Goal: Task Accomplishment & Management: Use online tool/utility

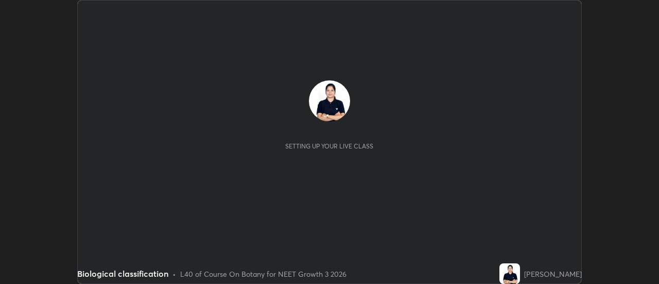
scroll to position [284, 659]
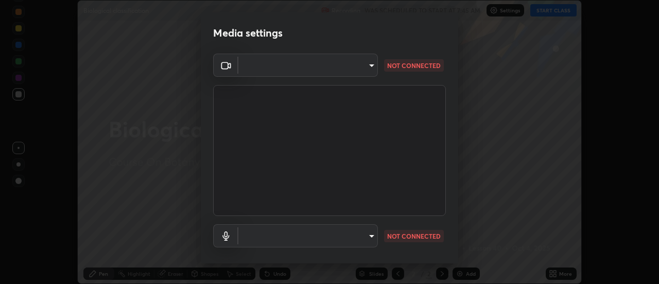
type input "3fb0db9b948ee014c865c74d3d253d8b81db7a3fe99a51a232c6435469281ce5"
type input "communications"
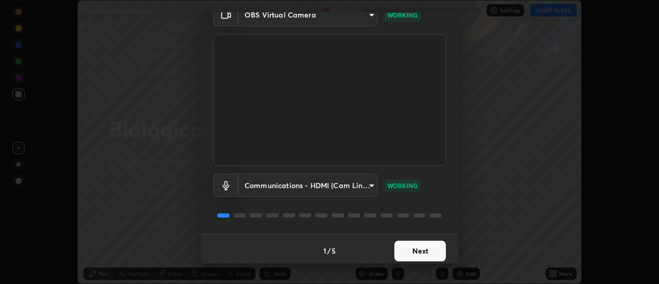
scroll to position [54, 0]
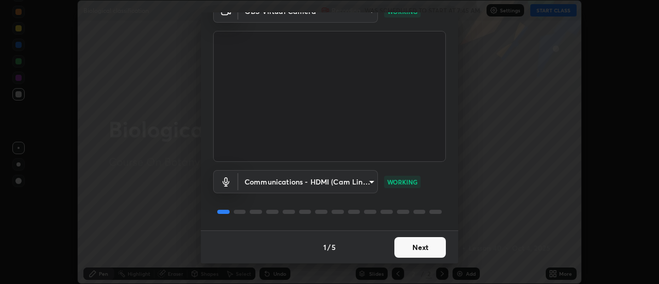
click at [415, 246] on button "Next" at bounding box center [421, 247] width 52 height 21
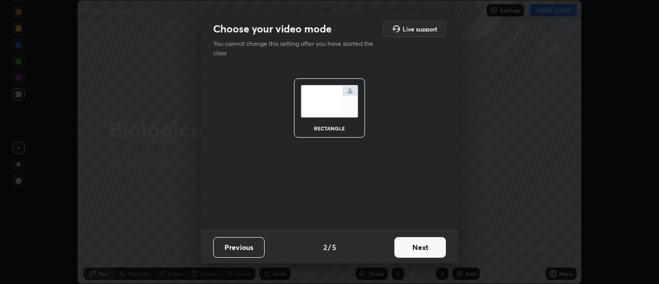
scroll to position [0, 0]
click at [420, 245] on button "Next" at bounding box center [421, 247] width 52 height 21
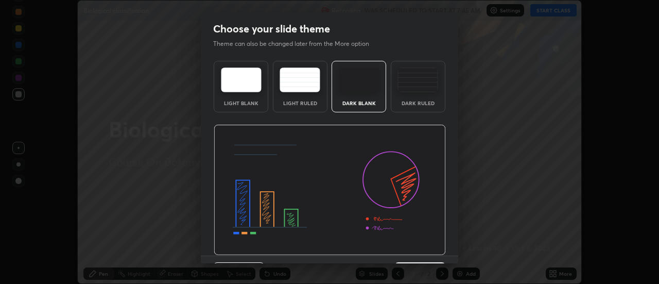
scroll to position [25, 0]
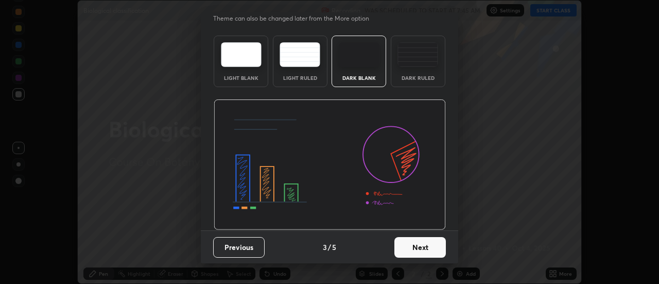
click at [420, 245] on button "Next" at bounding box center [421, 247] width 52 height 21
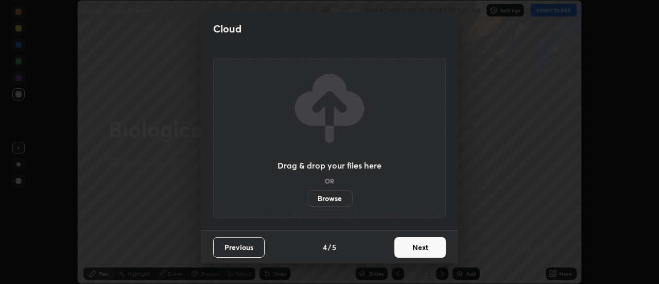
click at [421, 242] on button "Next" at bounding box center [421, 247] width 52 height 21
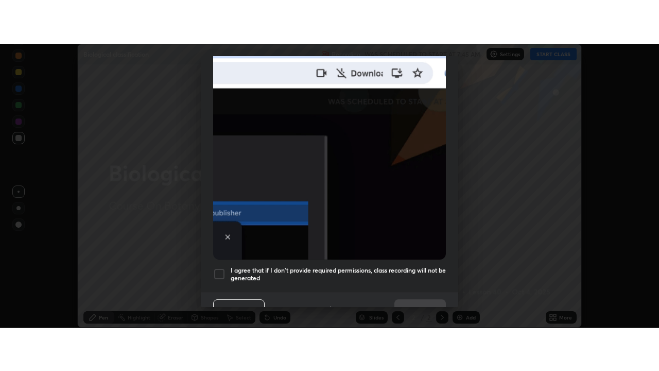
scroll to position [264, 0]
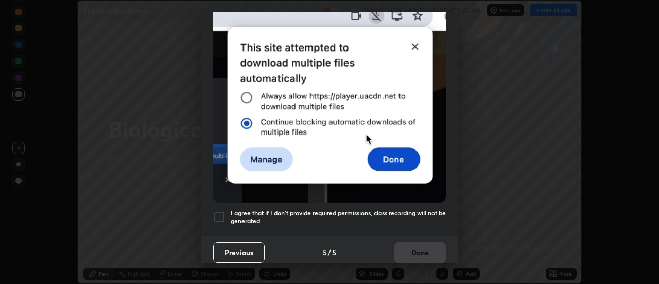
click at [221, 211] on div at bounding box center [219, 217] width 12 height 12
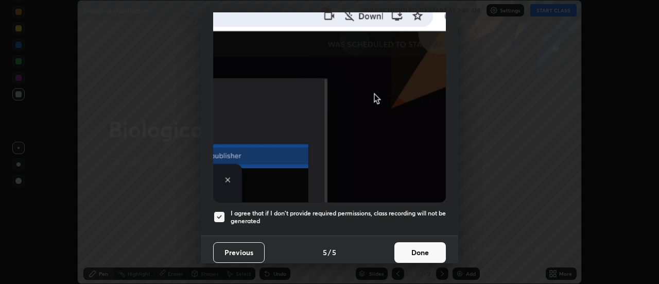
click at [414, 245] on button "Done" at bounding box center [421, 252] width 52 height 21
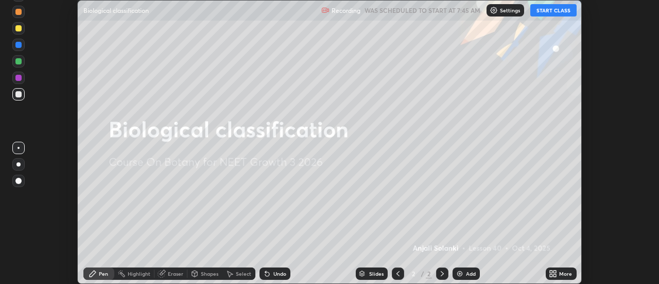
click at [537, 8] on button "START CLASS" at bounding box center [554, 10] width 46 height 12
click at [552, 271] on icon at bounding box center [551, 271] width 3 height 3
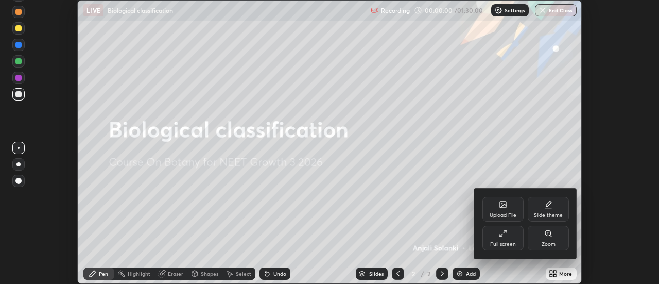
click at [501, 236] on icon at bounding box center [501, 235] width 2 height 2
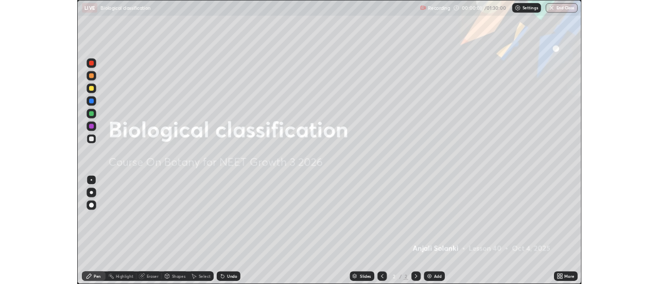
scroll to position [371, 659]
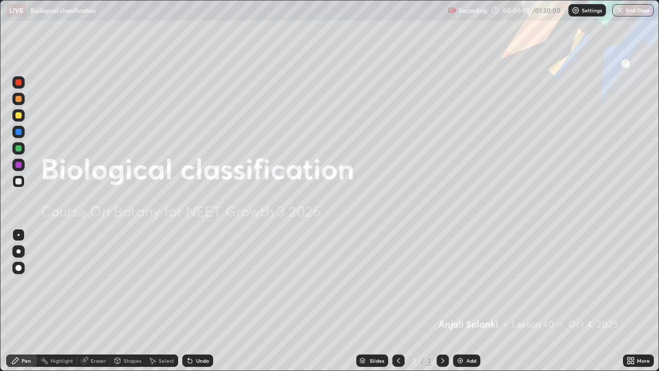
click at [629, 283] on icon at bounding box center [629, 359] width 3 height 3
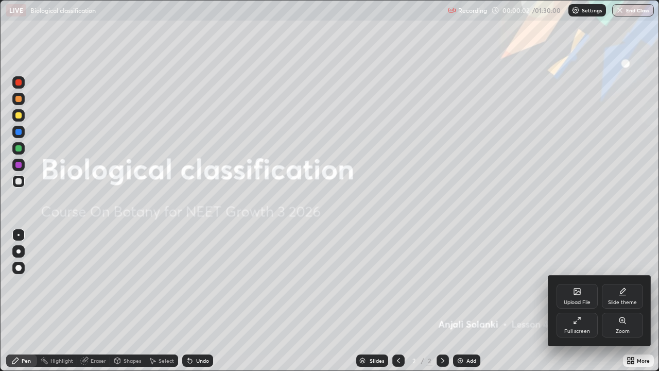
click at [622, 283] on div "Slide theme" at bounding box center [622, 296] width 41 height 25
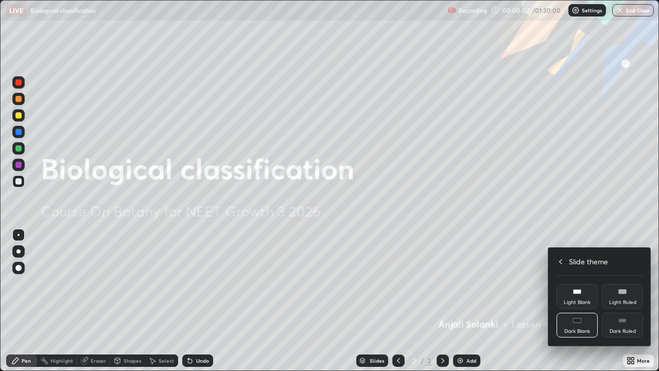
click at [622, 283] on div "Dark Ruled" at bounding box center [622, 325] width 41 height 25
click at [552, 283] on div at bounding box center [329, 185] width 659 height 371
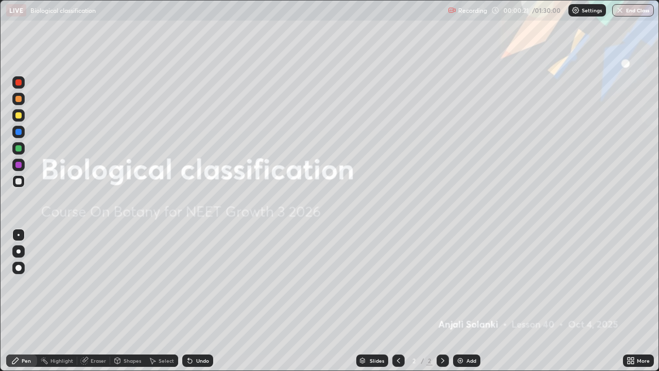
click at [461, 283] on img at bounding box center [460, 361] width 8 height 8
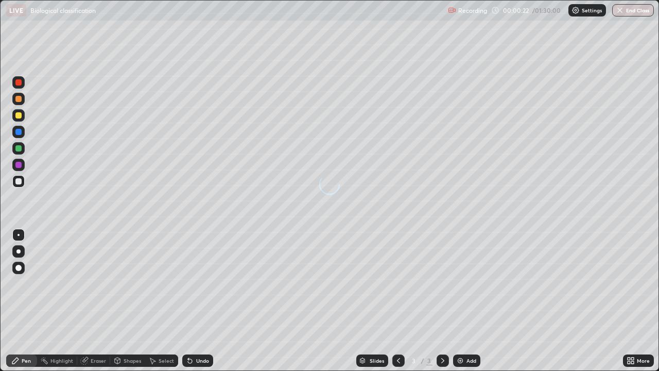
click at [460, 283] on img at bounding box center [460, 361] width 8 height 8
click at [16, 115] on div at bounding box center [18, 115] width 6 height 6
click at [19, 114] on div at bounding box center [18, 115] width 6 height 6
click at [21, 99] on div at bounding box center [18, 99] width 6 height 6
click at [16, 179] on div at bounding box center [18, 181] width 6 height 6
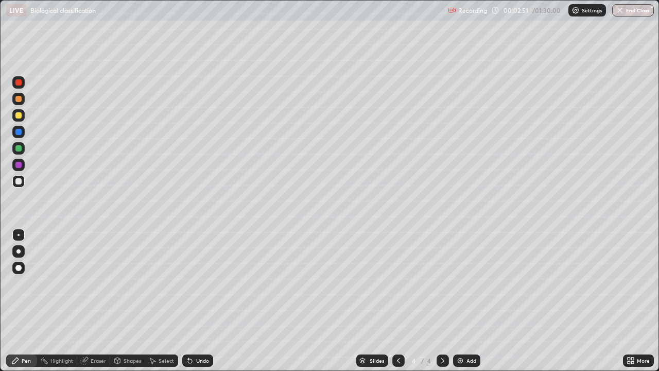
click at [21, 179] on div at bounding box center [18, 181] width 6 height 6
click at [633, 283] on icon at bounding box center [633, 362] width 3 height 3
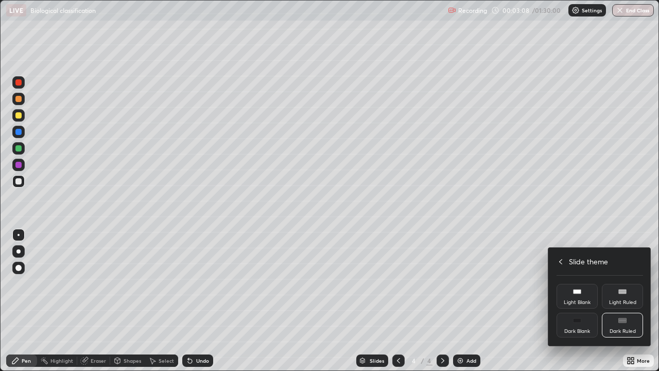
click at [561, 261] on icon at bounding box center [561, 262] width 8 height 8
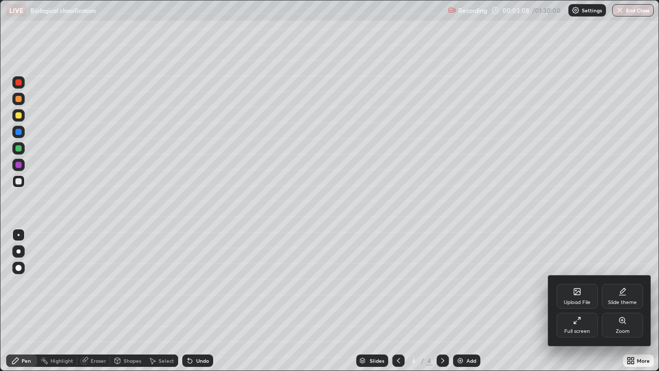
click at [581, 283] on icon at bounding box center [577, 320] width 8 height 8
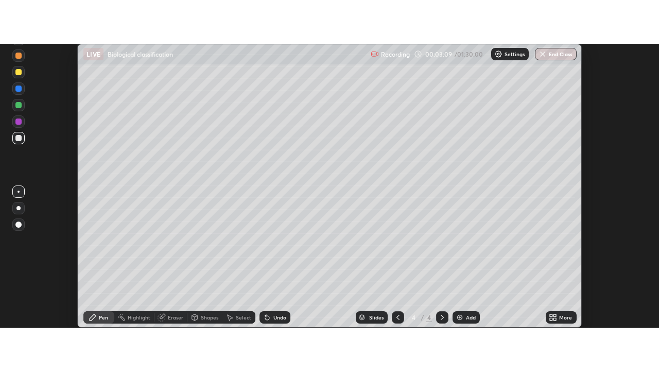
scroll to position [51237, 50862]
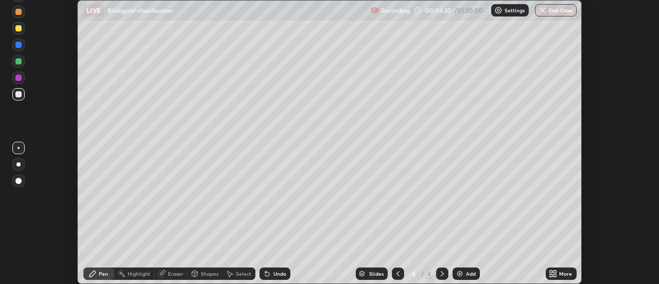
click at [557, 274] on icon at bounding box center [553, 273] width 8 height 8
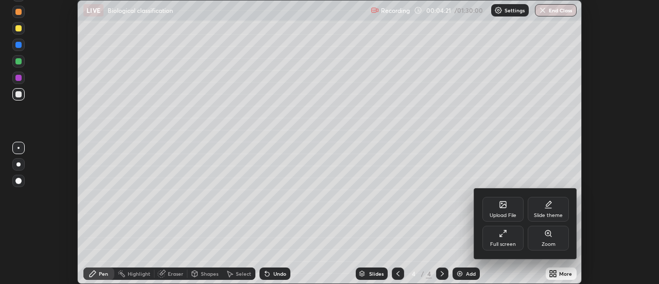
click at [509, 231] on div "Full screen" at bounding box center [503, 238] width 41 height 25
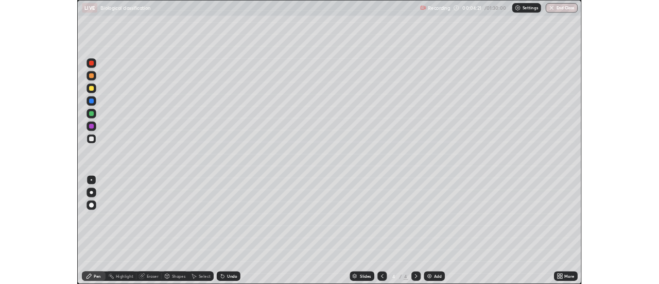
scroll to position [371, 659]
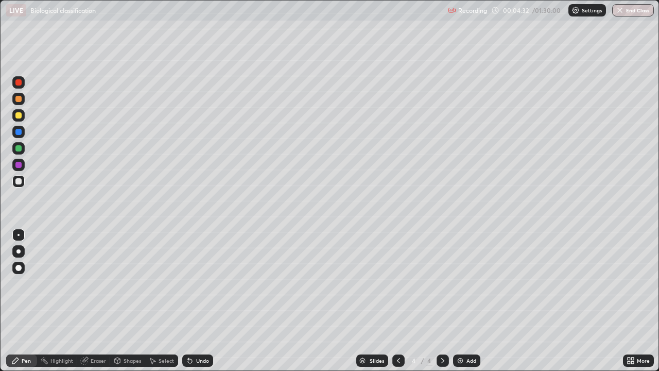
click at [17, 179] on div at bounding box center [18, 181] width 6 height 6
click at [19, 115] on div at bounding box center [18, 115] width 6 height 6
click at [84, 283] on icon at bounding box center [84, 361] width 7 height 7
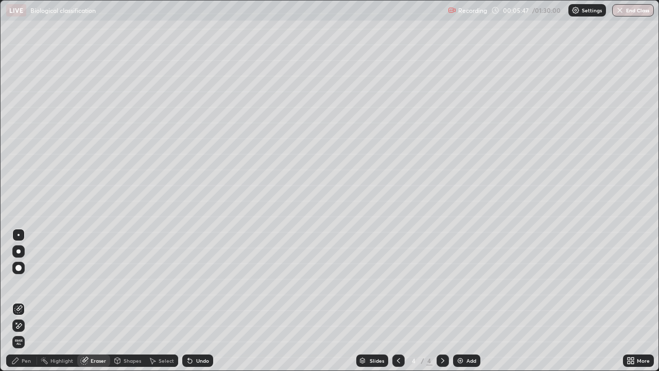
click at [18, 283] on icon at bounding box center [15, 361] width 6 height 6
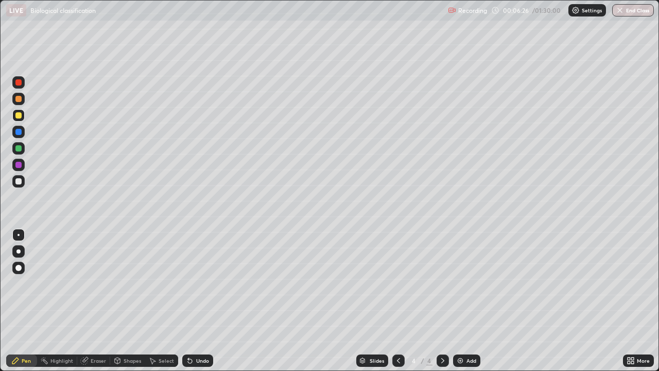
click at [18, 179] on div at bounding box center [18, 181] width 6 height 6
click at [8, 283] on div "Erase all" at bounding box center [18, 186] width 25 height 330
click at [148, 283] on icon at bounding box center [152, 361] width 8 height 8
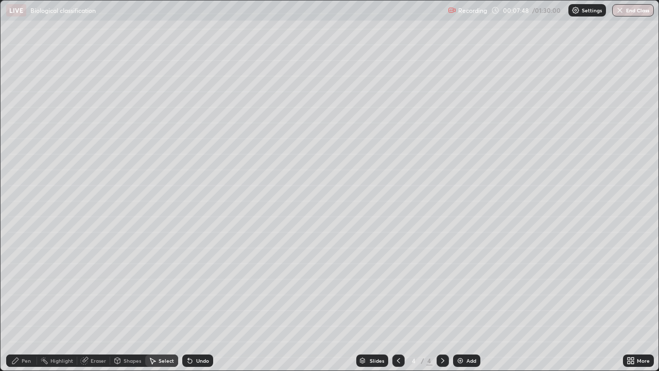
click at [153, 283] on icon at bounding box center [153, 361] width 6 height 6
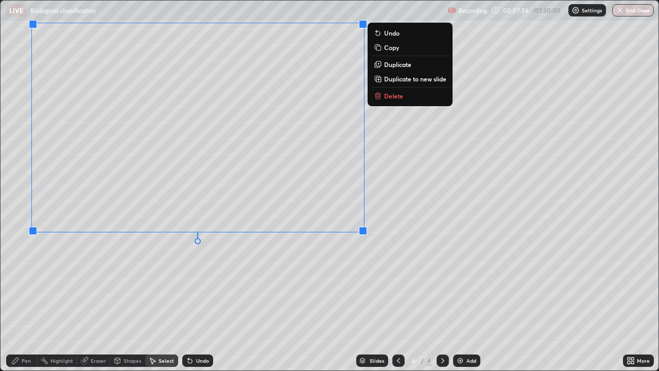
click at [19, 283] on icon at bounding box center [15, 361] width 8 height 8
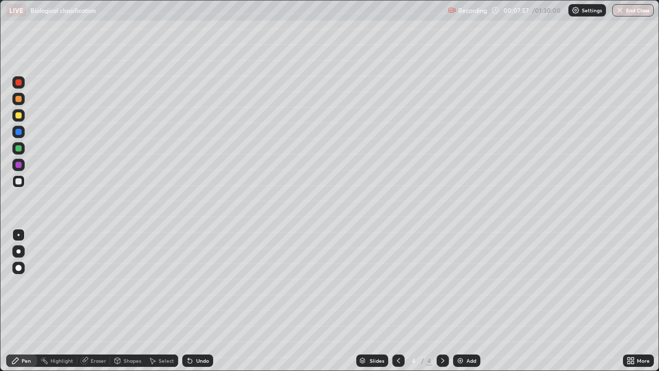
click at [20, 113] on div at bounding box center [18, 115] width 6 height 6
click at [17, 232] on div at bounding box center [18, 235] width 12 height 12
click at [19, 180] on div at bounding box center [18, 181] width 6 height 6
click at [16, 162] on div at bounding box center [18, 165] width 6 height 6
click at [16, 114] on div at bounding box center [18, 115] width 6 height 6
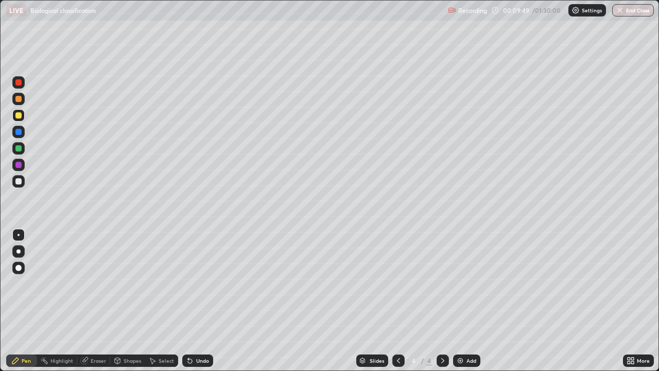
click at [18, 177] on div at bounding box center [18, 181] width 12 height 12
click at [461, 283] on img at bounding box center [460, 361] width 8 height 8
click at [22, 115] on div at bounding box center [18, 115] width 12 height 12
click at [21, 180] on div at bounding box center [18, 181] width 6 height 6
click at [20, 116] on div at bounding box center [18, 115] width 6 height 6
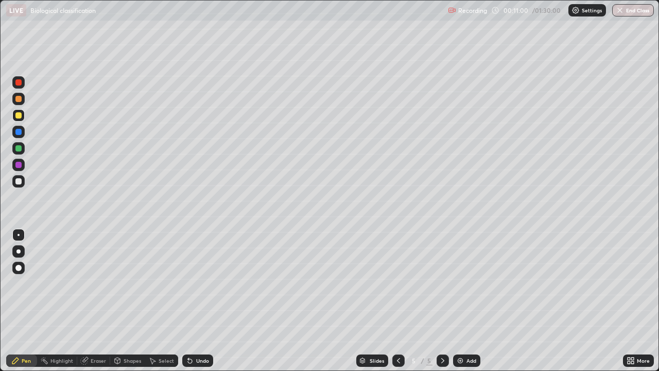
click at [20, 182] on div at bounding box center [18, 181] width 6 height 6
click at [20, 116] on div at bounding box center [18, 115] width 6 height 6
click at [20, 180] on div at bounding box center [18, 181] width 6 height 6
click at [117, 283] on icon at bounding box center [118, 360] width 6 height 2
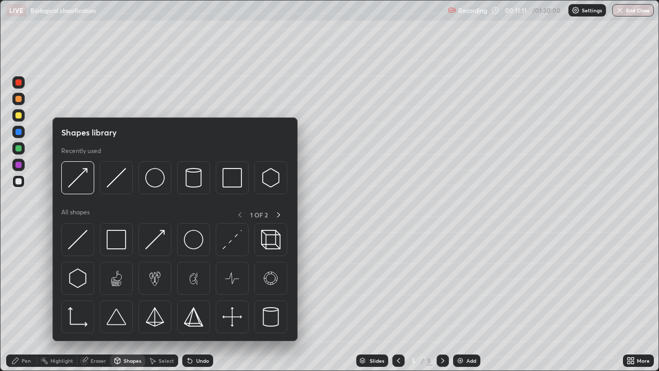
click at [160, 233] on img at bounding box center [155, 240] width 20 height 20
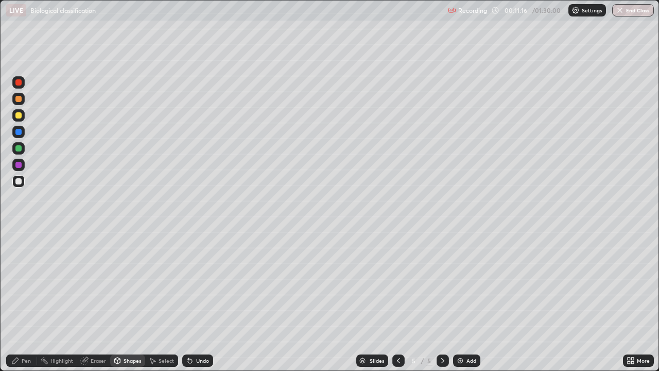
click at [21, 147] on div at bounding box center [18, 148] width 6 height 6
click at [190, 283] on icon at bounding box center [190, 361] width 4 height 4
click at [22, 283] on div "Pen" at bounding box center [26, 360] width 9 height 5
click at [17, 114] on div at bounding box center [18, 115] width 6 height 6
click at [22, 182] on div at bounding box center [18, 181] width 12 height 12
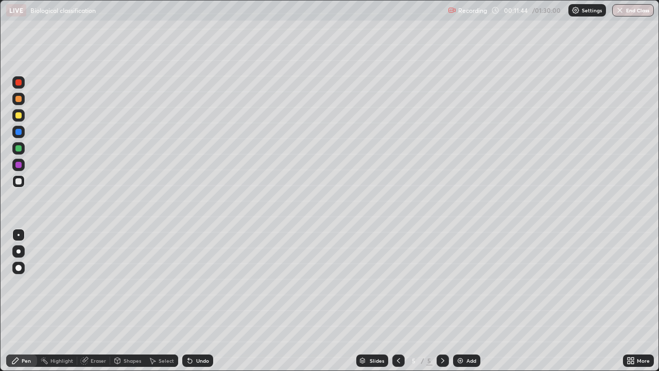
click at [20, 180] on div at bounding box center [18, 181] width 6 height 6
click at [188, 283] on div "Undo" at bounding box center [197, 360] width 31 height 12
click at [188, 283] on icon at bounding box center [188, 358] width 1 height 1
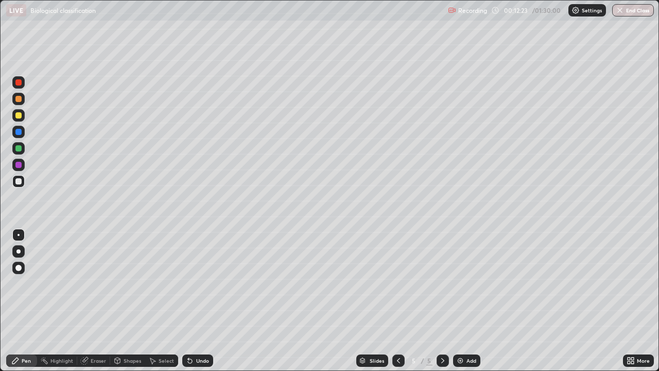
click at [187, 283] on div "Undo" at bounding box center [197, 360] width 31 height 12
click at [188, 283] on icon at bounding box center [188, 358] width 1 height 1
click at [20, 113] on div at bounding box center [18, 115] width 6 height 6
click at [17, 177] on div at bounding box center [18, 181] width 12 height 12
click at [116, 283] on icon at bounding box center [118, 360] width 6 height 2
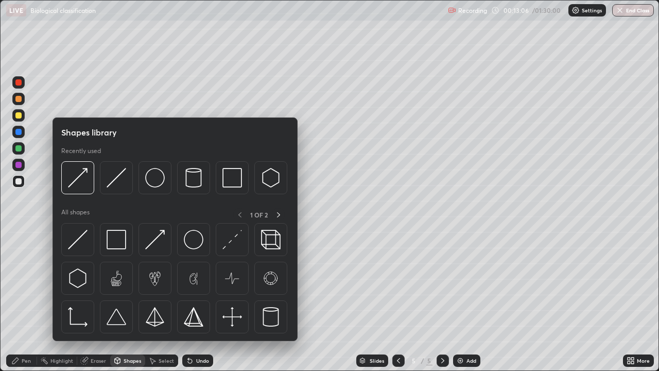
click at [158, 238] on img at bounding box center [155, 240] width 20 height 20
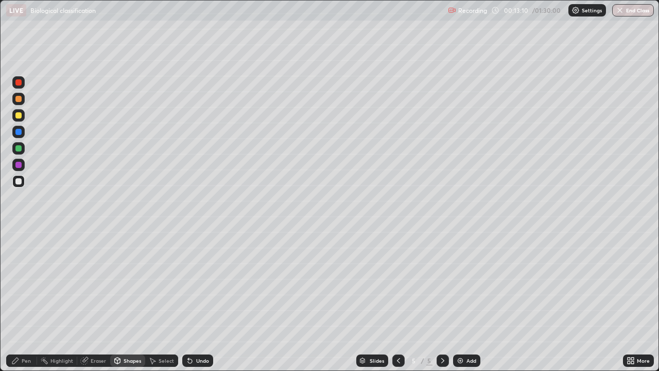
click at [21, 82] on div at bounding box center [18, 82] width 6 height 6
click at [189, 283] on icon at bounding box center [190, 361] width 4 height 4
click at [188, 283] on icon at bounding box center [188, 358] width 1 height 1
click at [16, 283] on div "Pen" at bounding box center [21, 360] width 31 height 12
click at [19, 115] on div at bounding box center [18, 115] width 6 height 6
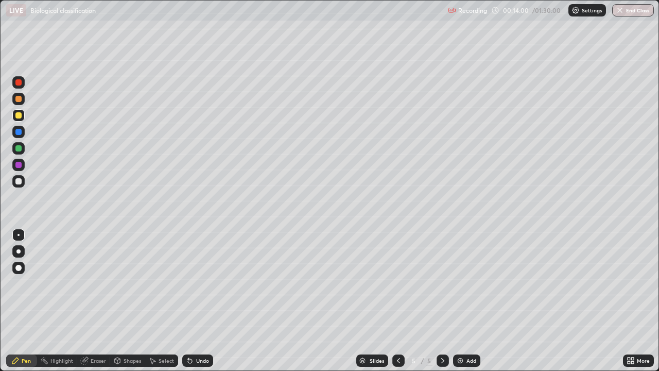
click at [19, 181] on div at bounding box center [18, 181] width 6 height 6
click at [188, 283] on icon at bounding box center [190, 361] width 4 height 4
click at [191, 283] on icon at bounding box center [190, 361] width 8 height 8
click at [20, 99] on div at bounding box center [18, 99] width 6 height 6
click at [21, 115] on div at bounding box center [18, 115] width 6 height 6
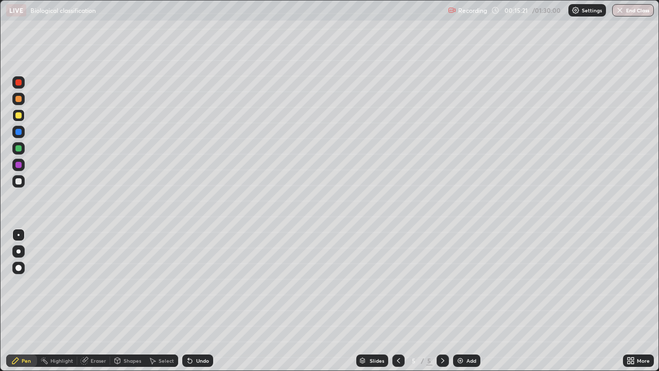
click at [19, 182] on div at bounding box center [18, 181] width 6 height 6
click at [19, 179] on div at bounding box center [18, 181] width 6 height 6
click at [20, 114] on div at bounding box center [18, 115] width 6 height 6
click at [18, 178] on div at bounding box center [18, 181] width 6 height 6
click at [19, 114] on div at bounding box center [18, 115] width 6 height 6
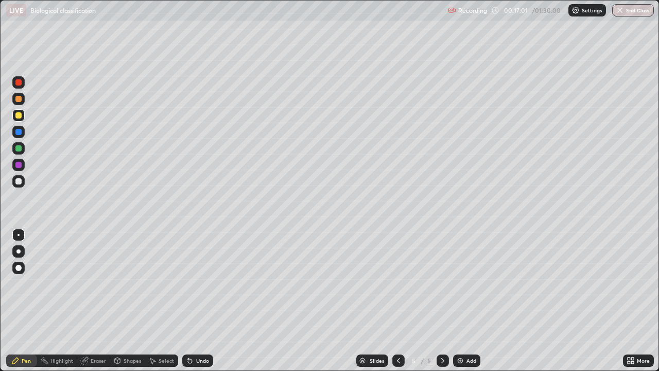
click at [21, 181] on div at bounding box center [18, 181] width 6 height 6
click at [20, 114] on div at bounding box center [18, 115] width 6 height 6
click at [16, 178] on div at bounding box center [18, 181] width 12 height 12
click at [17, 113] on div at bounding box center [18, 115] width 6 height 6
click at [83, 283] on icon at bounding box center [84, 361] width 7 height 7
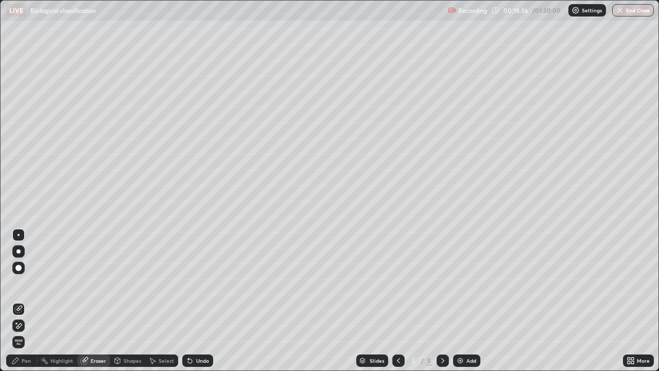
click at [23, 283] on div "Pen" at bounding box center [21, 360] width 31 height 12
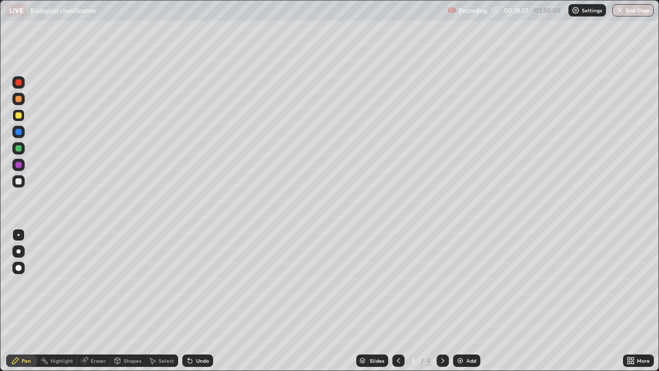
click at [21, 181] on div at bounding box center [18, 181] width 6 height 6
click at [396, 283] on icon at bounding box center [399, 361] width 8 height 8
click at [442, 283] on icon at bounding box center [443, 360] width 3 height 5
click at [20, 130] on div at bounding box center [18, 132] width 6 height 6
click at [461, 283] on img at bounding box center [460, 361] width 8 height 8
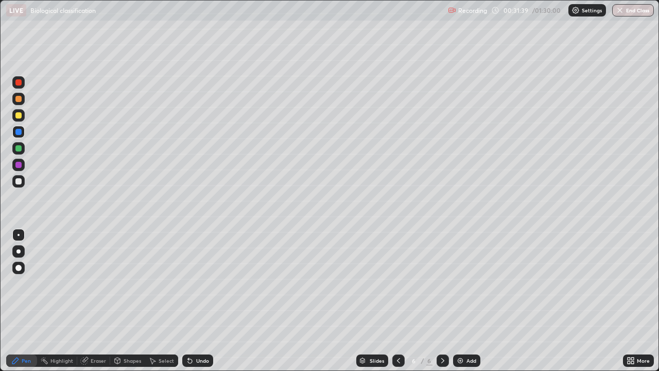
click at [20, 115] on div at bounding box center [18, 115] width 6 height 6
click at [18, 180] on div at bounding box center [18, 181] width 6 height 6
click at [188, 283] on icon at bounding box center [188, 358] width 1 height 1
click at [186, 283] on div "Undo" at bounding box center [197, 360] width 31 height 12
click at [21, 115] on div at bounding box center [18, 115] width 6 height 6
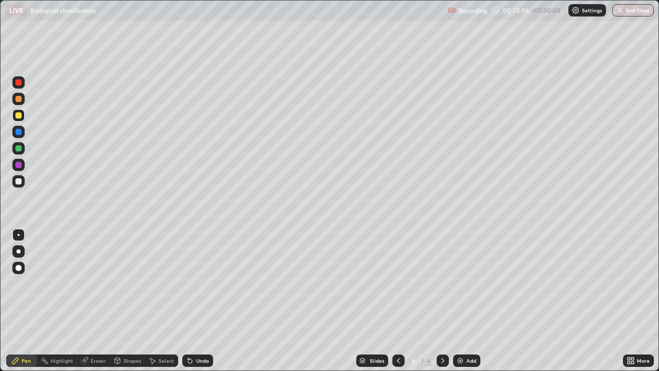
click at [20, 181] on div at bounding box center [18, 181] width 6 height 6
click at [19, 114] on div at bounding box center [18, 115] width 6 height 6
click at [20, 180] on div at bounding box center [18, 181] width 6 height 6
click at [22, 114] on div at bounding box center [18, 115] width 12 height 12
click at [24, 181] on div at bounding box center [18, 181] width 12 height 12
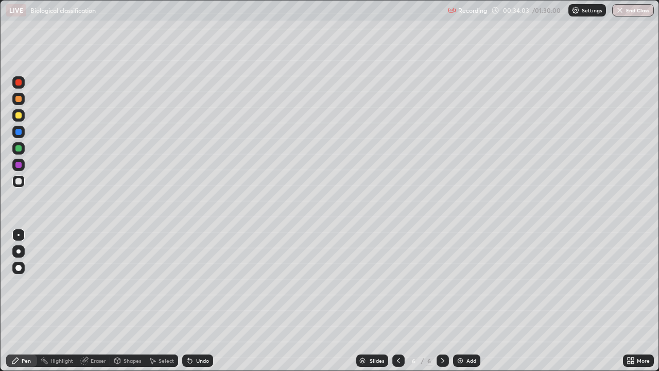
click at [21, 117] on div at bounding box center [18, 115] width 6 height 6
click at [21, 184] on div at bounding box center [18, 181] width 12 height 12
click at [456, 283] on img at bounding box center [460, 361] width 8 height 8
click at [19, 120] on div at bounding box center [18, 115] width 12 height 12
click at [20, 182] on div at bounding box center [18, 181] width 6 height 6
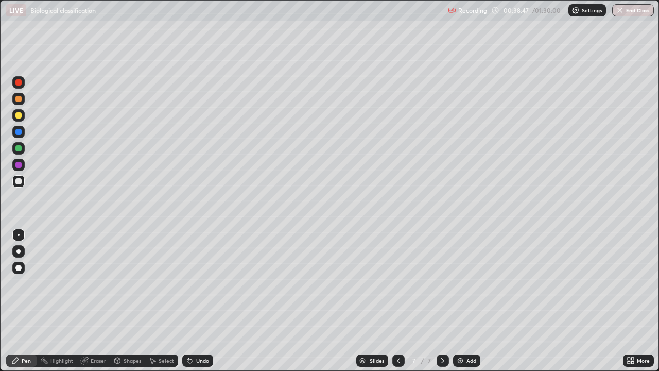
click at [17, 182] on div at bounding box center [18, 181] width 6 height 6
click at [22, 116] on div at bounding box center [18, 115] width 12 height 12
click at [457, 283] on img at bounding box center [460, 361] width 8 height 8
click at [20, 114] on div at bounding box center [18, 115] width 6 height 6
click at [17, 182] on div at bounding box center [18, 181] width 6 height 6
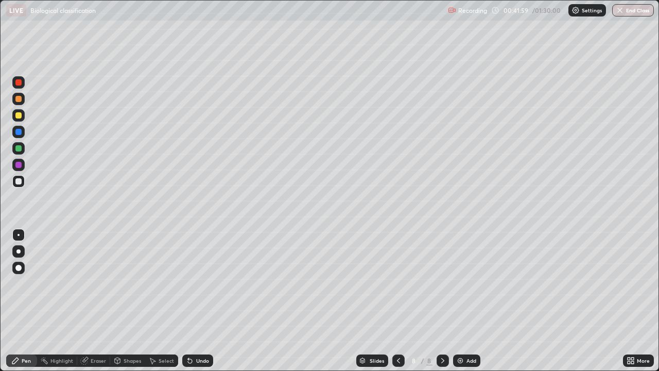
click at [19, 116] on div at bounding box center [18, 115] width 6 height 6
click at [185, 283] on div "Undo" at bounding box center [197, 360] width 31 height 12
click at [19, 182] on div at bounding box center [18, 181] width 6 height 6
click at [20, 116] on div at bounding box center [18, 115] width 6 height 6
click at [184, 283] on div "Undo" at bounding box center [197, 360] width 31 height 12
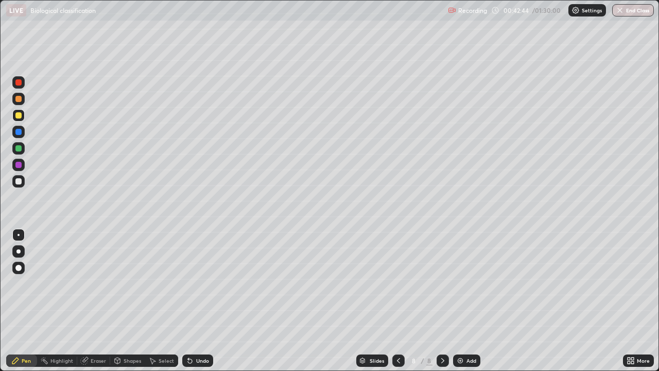
click at [188, 283] on icon at bounding box center [190, 361] width 4 height 4
click at [18, 178] on div at bounding box center [18, 181] width 6 height 6
click at [20, 179] on div at bounding box center [18, 181] width 6 height 6
click at [23, 115] on div at bounding box center [18, 115] width 12 height 12
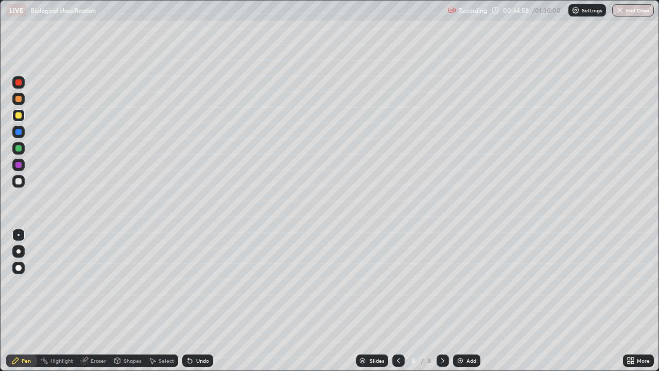
click at [19, 181] on div at bounding box center [18, 181] width 6 height 6
click at [18, 180] on div at bounding box center [18, 181] width 6 height 6
click at [21, 114] on div at bounding box center [18, 115] width 6 height 6
click at [14, 182] on div at bounding box center [18, 181] width 12 height 12
click at [18, 112] on div at bounding box center [18, 115] width 6 height 6
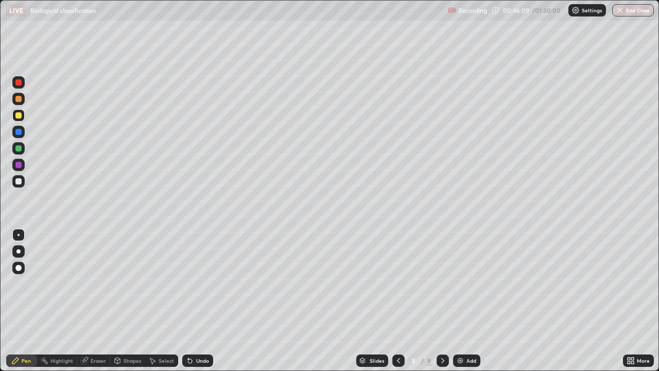
click at [17, 183] on div at bounding box center [18, 181] width 6 height 6
click at [19, 181] on div at bounding box center [18, 181] width 6 height 6
click at [83, 283] on icon at bounding box center [84, 361] width 8 height 8
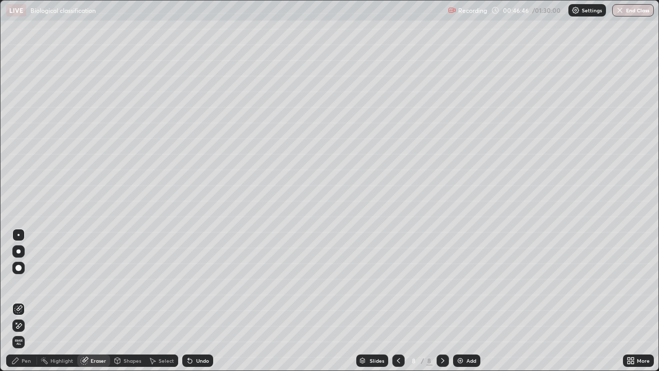
click at [23, 283] on div "Pen" at bounding box center [26, 360] width 9 height 5
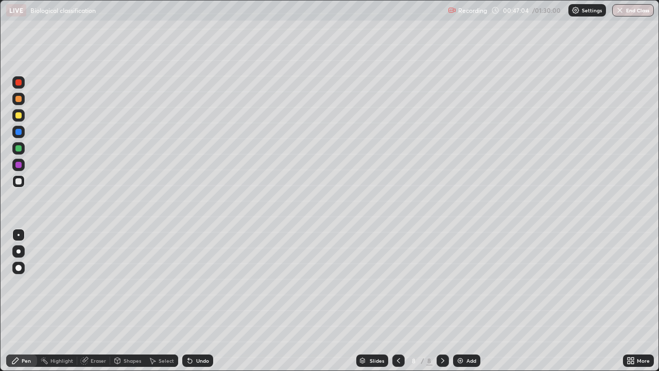
click at [16, 180] on div at bounding box center [18, 181] width 6 height 6
click at [457, 283] on img at bounding box center [460, 361] width 8 height 8
click at [21, 113] on div at bounding box center [18, 115] width 6 height 6
click at [19, 182] on div at bounding box center [18, 181] width 6 height 6
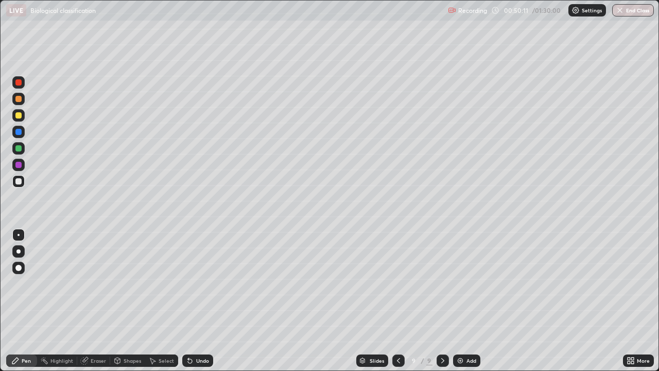
click at [16, 116] on div at bounding box center [18, 115] width 6 height 6
click at [16, 100] on div at bounding box center [18, 99] width 6 height 6
click at [20, 180] on div at bounding box center [18, 181] width 6 height 6
click at [23, 98] on div at bounding box center [18, 99] width 12 height 12
click at [20, 181] on div at bounding box center [18, 181] width 6 height 6
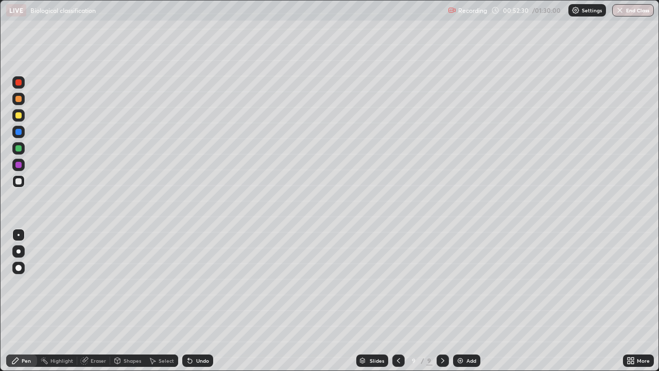
click at [19, 113] on div at bounding box center [18, 115] width 6 height 6
click at [457, 283] on img at bounding box center [460, 361] width 8 height 8
click at [19, 101] on div at bounding box center [18, 99] width 6 height 6
click at [19, 179] on div at bounding box center [18, 181] width 6 height 6
click at [15, 179] on div at bounding box center [18, 181] width 12 height 12
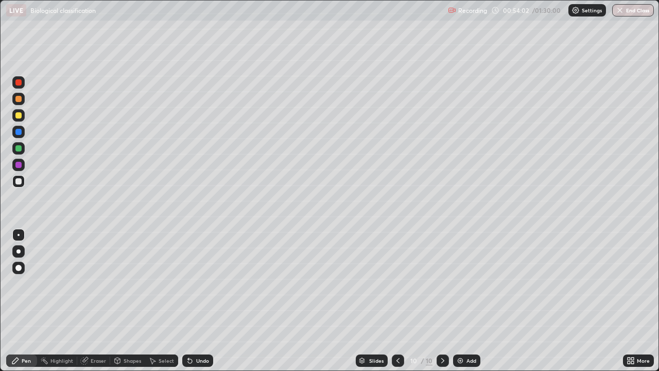
click at [22, 115] on div at bounding box center [18, 115] width 12 height 12
click at [21, 180] on div at bounding box center [18, 181] width 6 height 6
click at [18, 114] on div at bounding box center [18, 115] width 6 height 6
click at [18, 115] on div at bounding box center [18, 115] width 6 height 6
click at [21, 179] on div at bounding box center [18, 181] width 6 height 6
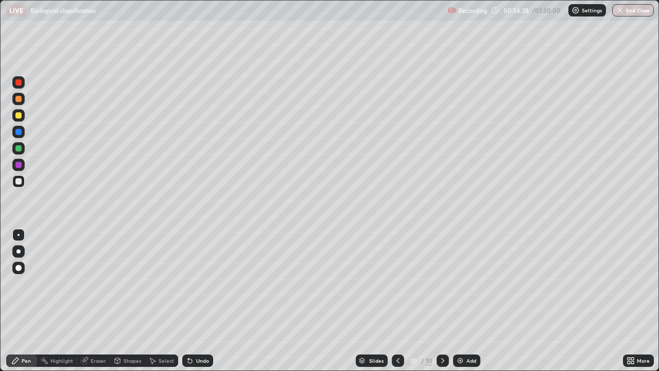
click at [454, 283] on div "Slides 10 / 10 Add" at bounding box center [418, 360] width 410 height 21
click at [460, 283] on img at bounding box center [460, 361] width 8 height 8
click at [16, 178] on div at bounding box center [18, 181] width 12 height 12
click at [16, 113] on div at bounding box center [18, 115] width 6 height 6
click at [21, 179] on div at bounding box center [18, 181] width 12 height 12
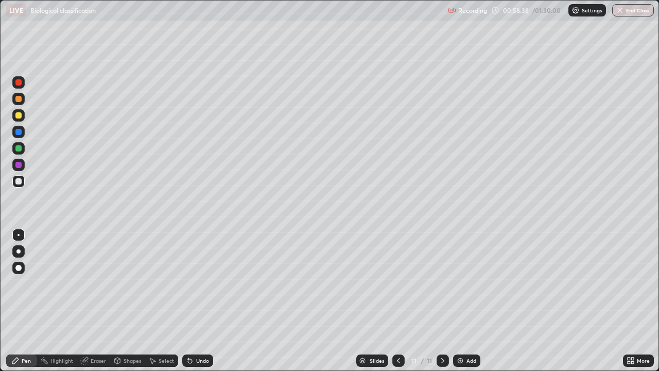
click at [18, 97] on div at bounding box center [18, 99] width 6 height 6
click at [21, 82] on div at bounding box center [18, 82] width 6 height 6
click at [19, 179] on div at bounding box center [18, 181] width 6 height 6
click at [18, 131] on div at bounding box center [18, 132] width 6 height 6
click at [22, 128] on div at bounding box center [18, 132] width 12 height 12
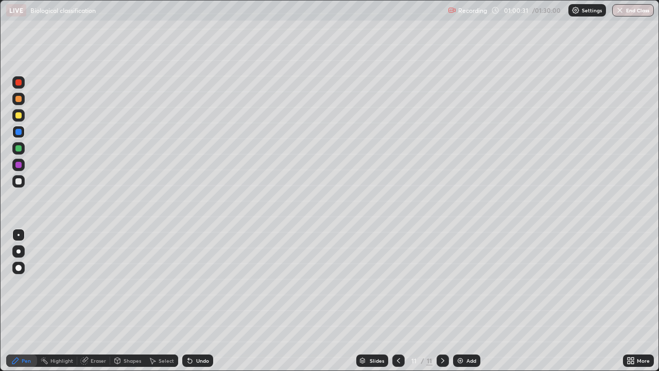
click at [20, 180] on div at bounding box center [18, 181] width 6 height 6
click at [18, 116] on div at bounding box center [18, 115] width 6 height 6
click at [14, 83] on div at bounding box center [18, 82] width 12 height 12
click at [19, 181] on div at bounding box center [18, 181] width 6 height 6
click at [22, 129] on div at bounding box center [18, 132] width 12 height 12
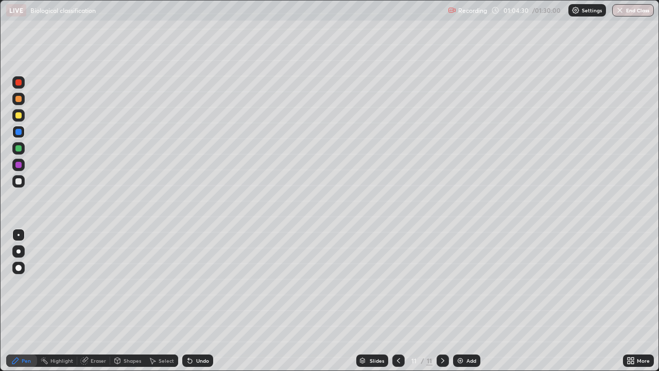
click at [460, 283] on img at bounding box center [460, 361] width 8 height 8
click at [21, 113] on div at bounding box center [18, 115] width 12 height 12
click at [21, 180] on div at bounding box center [18, 181] width 6 height 6
click at [19, 116] on div at bounding box center [18, 115] width 6 height 6
click at [19, 183] on div at bounding box center [18, 181] width 6 height 6
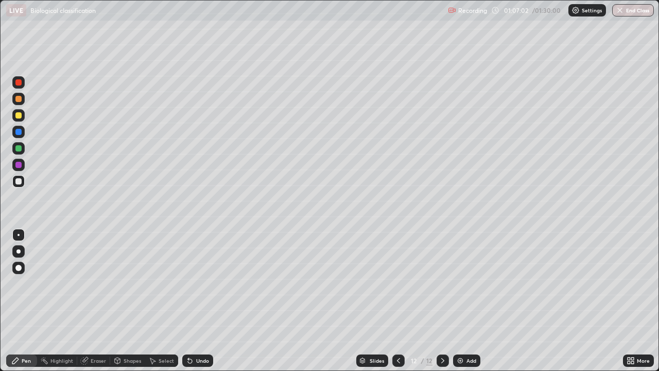
click at [22, 129] on div at bounding box center [18, 132] width 12 height 12
click at [19, 114] on div at bounding box center [18, 115] width 6 height 6
click at [458, 283] on img at bounding box center [460, 361] width 8 height 8
click at [16, 113] on div at bounding box center [18, 115] width 6 height 6
click at [21, 180] on div at bounding box center [18, 181] width 6 height 6
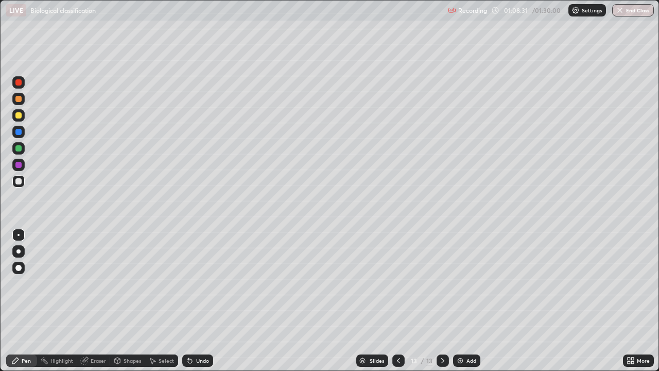
click at [17, 113] on div at bounding box center [18, 115] width 6 height 6
click at [20, 181] on div at bounding box center [18, 181] width 6 height 6
click at [48, 283] on icon at bounding box center [44, 361] width 8 height 8
click at [188, 283] on icon at bounding box center [190, 361] width 4 height 4
click at [84, 283] on icon at bounding box center [84, 361] width 7 height 7
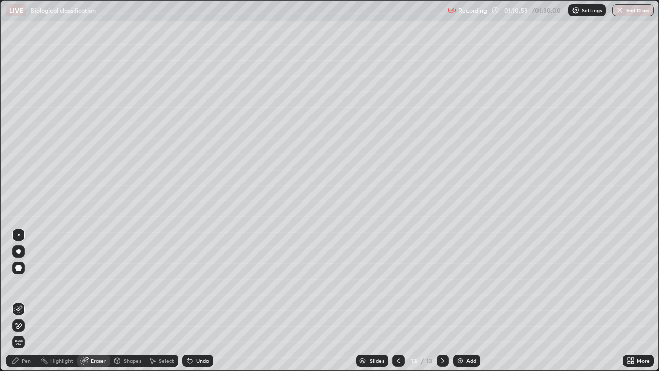
click at [22, 283] on div "Pen" at bounding box center [21, 360] width 31 height 21
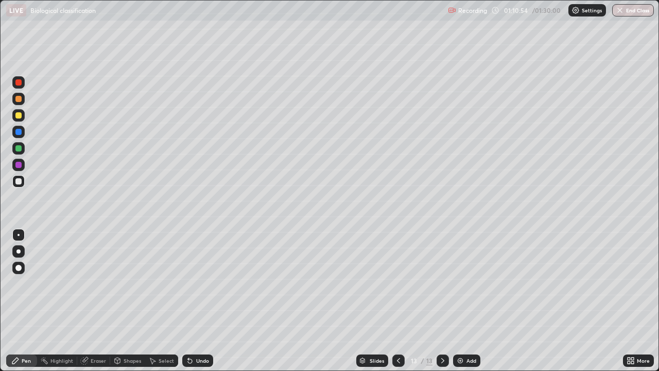
click at [21, 181] on div at bounding box center [18, 181] width 6 height 6
click at [630, 283] on icon at bounding box center [629, 359] width 3 height 3
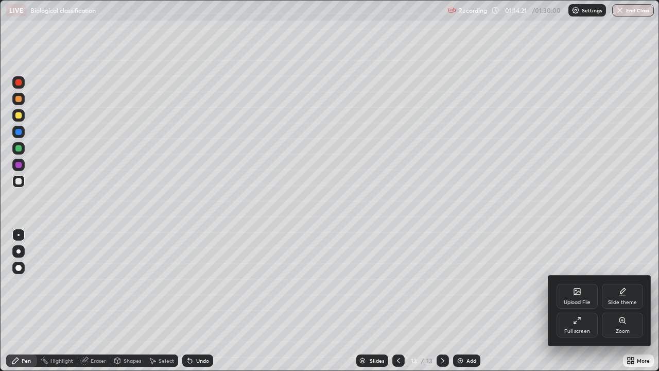
click at [580, 283] on icon at bounding box center [577, 320] width 8 height 8
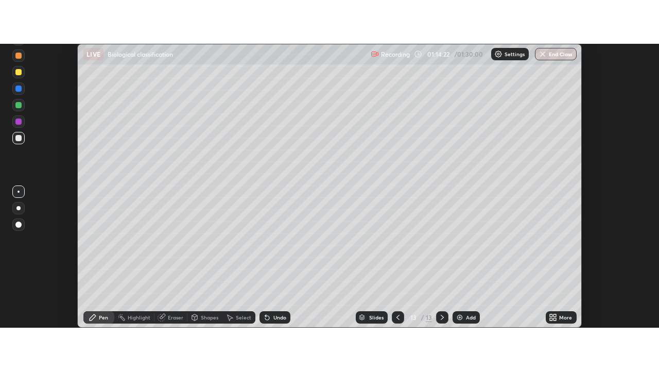
scroll to position [51237, 50862]
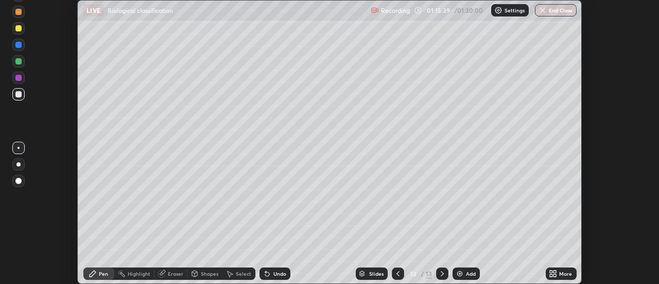
click at [18, 94] on div at bounding box center [18, 94] width 6 height 6
click at [551, 272] on icon at bounding box center [551, 271] width 3 height 3
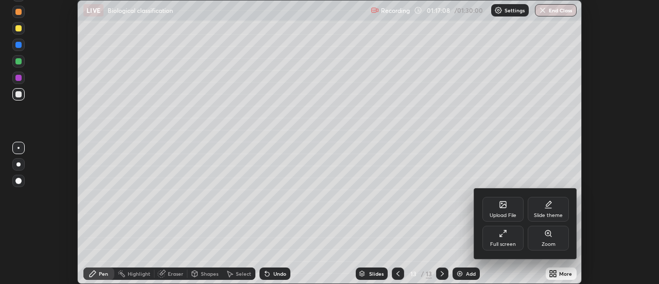
click at [500, 231] on icon at bounding box center [503, 233] width 8 height 8
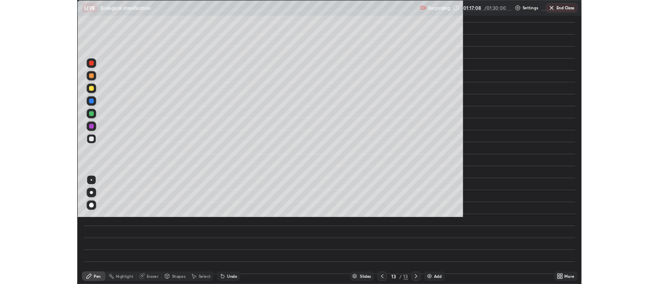
scroll to position [371, 659]
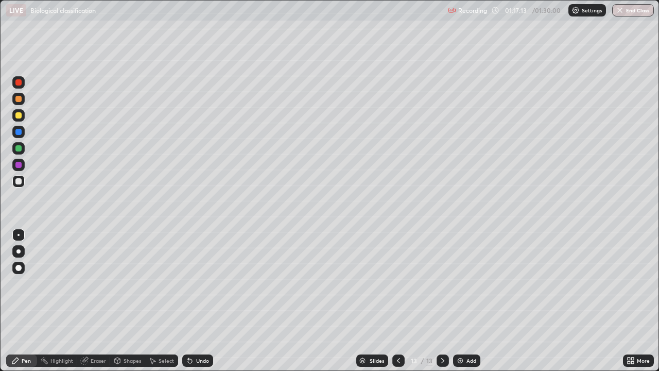
click at [20, 149] on div at bounding box center [18, 148] width 6 height 6
click at [15, 179] on div at bounding box center [18, 181] width 6 height 6
click at [189, 283] on icon at bounding box center [190, 361] width 4 height 4
click at [188, 283] on icon at bounding box center [190, 361] width 8 height 8
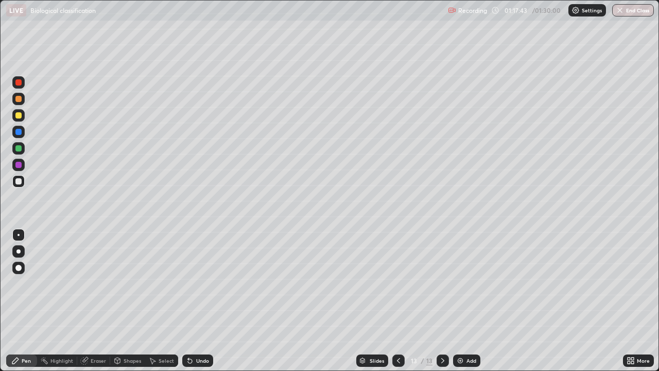
click at [186, 283] on icon at bounding box center [190, 361] width 8 height 8
click at [18, 180] on div at bounding box center [18, 181] width 6 height 6
click at [19, 118] on div at bounding box center [18, 115] width 12 height 12
click at [19, 150] on div at bounding box center [18, 148] width 6 height 6
click at [19, 83] on div at bounding box center [18, 82] width 6 height 6
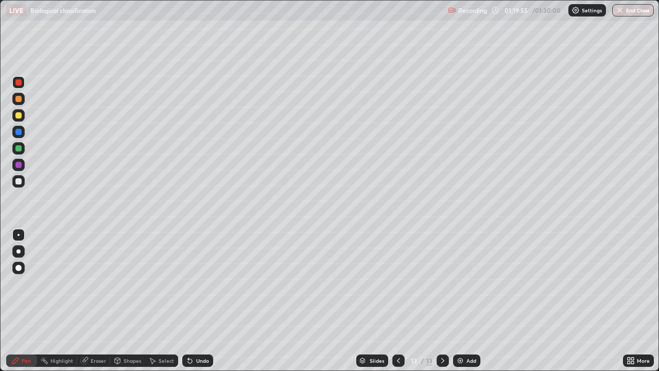
click at [458, 283] on img at bounding box center [460, 361] width 8 height 8
click at [19, 181] on div at bounding box center [18, 181] width 6 height 6
click at [22, 115] on div at bounding box center [18, 115] width 12 height 12
click at [19, 181] on div at bounding box center [18, 181] width 6 height 6
click at [188, 283] on icon at bounding box center [190, 361] width 4 height 4
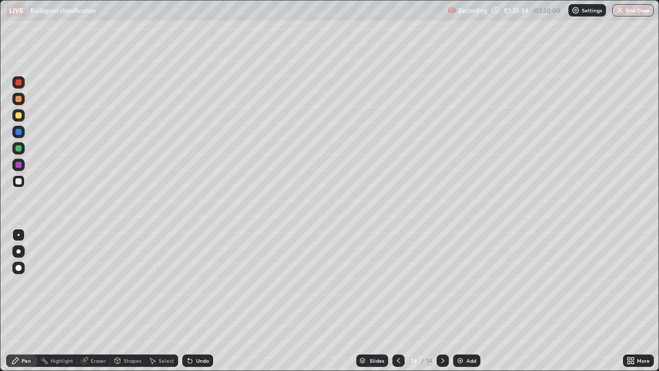
click at [187, 283] on icon at bounding box center [190, 361] width 8 height 8
click at [22, 113] on div at bounding box center [18, 115] width 12 height 12
click at [20, 179] on div at bounding box center [18, 181] width 6 height 6
click at [19, 116] on div at bounding box center [18, 115] width 6 height 6
click at [18, 181] on div at bounding box center [18, 181] width 6 height 6
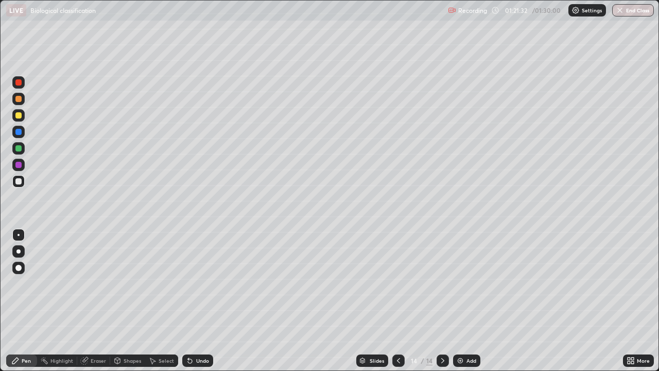
click at [19, 114] on div at bounding box center [18, 115] width 6 height 6
click at [188, 283] on icon at bounding box center [190, 361] width 4 height 4
click at [20, 184] on div at bounding box center [18, 181] width 12 height 12
click at [23, 113] on div at bounding box center [18, 115] width 12 height 12
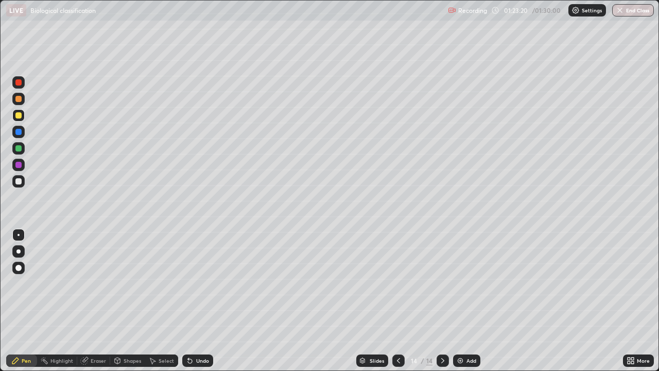
click at [636, 6] on button "End Class" at bounding box center [634, 10] width 42 height 12
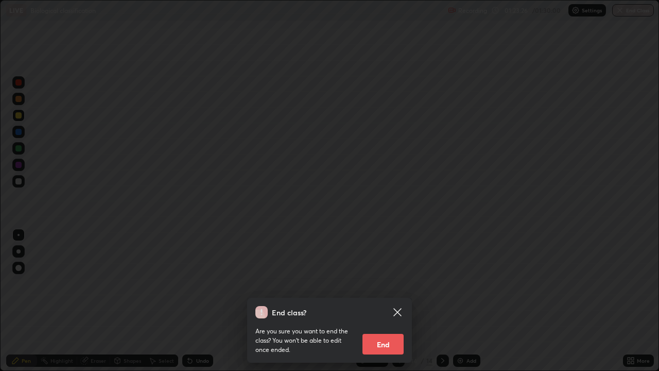
click at [380, 283] on button "End" at bounding box center [383, 344] width 41 height 21
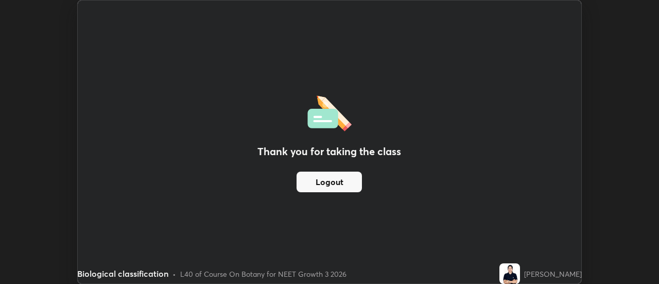
scroll to position [51237, 50862]
